Goal: Task Accomplishment & Management: Use online tool/utility

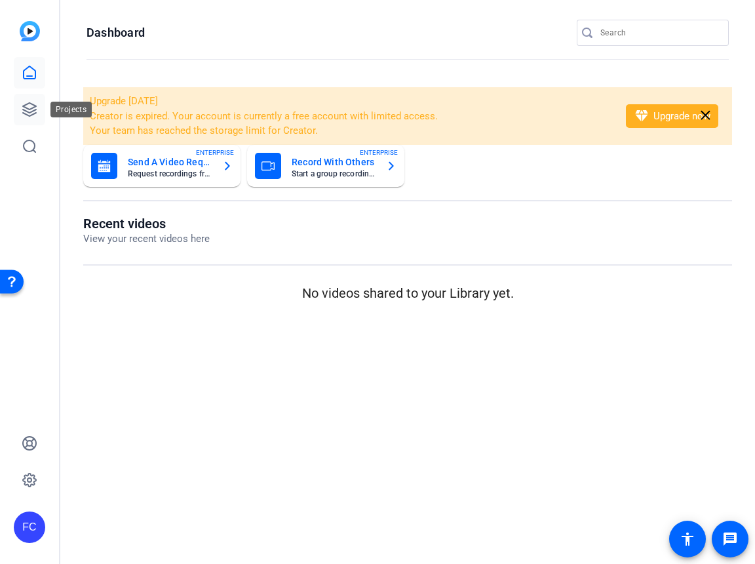
click at [31, 111] on icon at bounding box center [30, 110] width 16 height 16
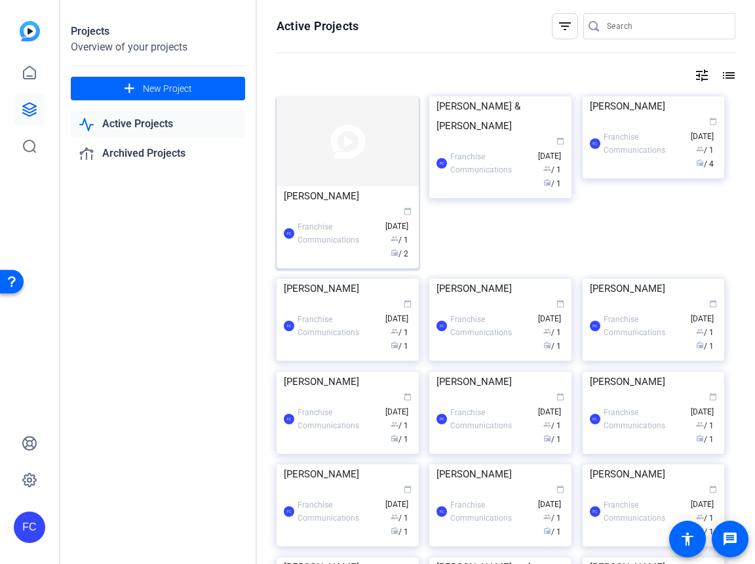
click at [334, 216] on div "FC Franchise Communications calendar_today Aug 26 group / 1 radio / 2" at bounding box center [348, 233] width 128 height 55
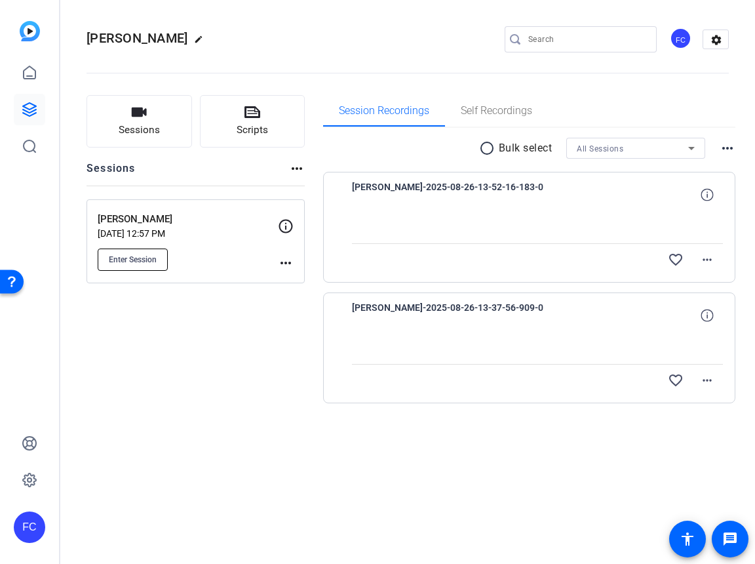
click at [137, 258] on span "Enter Session" at bounding box center [133, 259] width 48 height 10
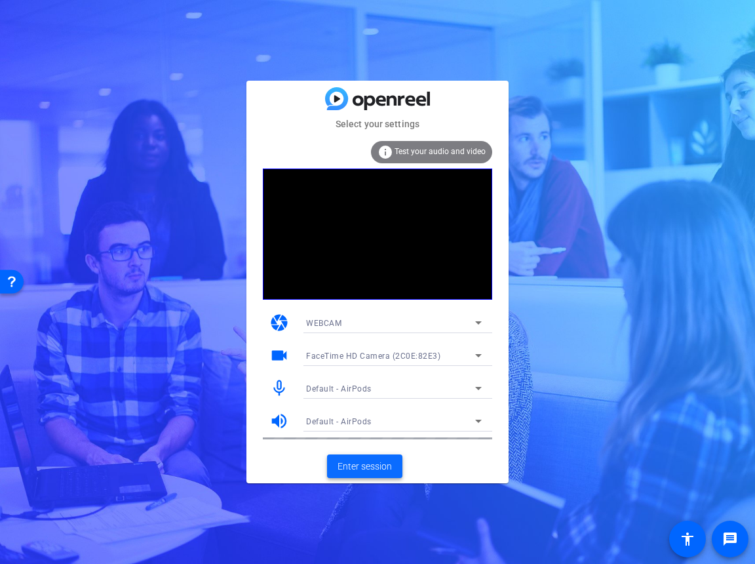
click at [378, 468] on span "Enter session" at bounding box center [365, 466] width 54 height 14
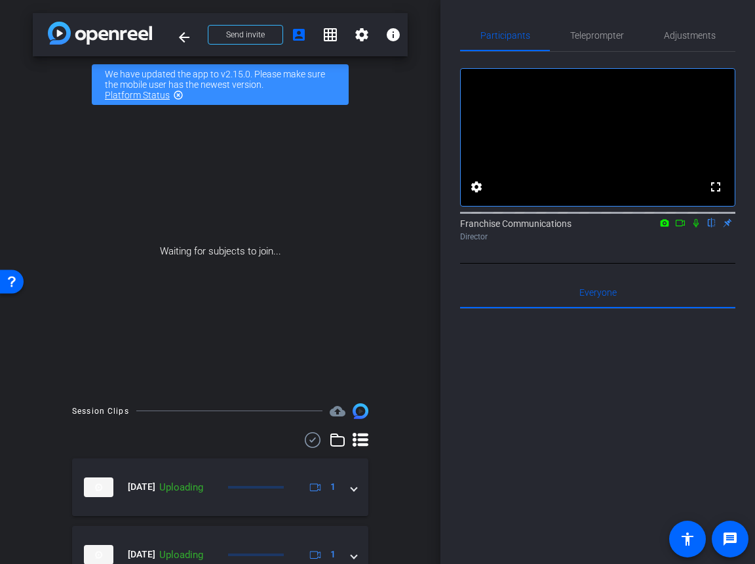
scroll to position [66, 0]
